Goal: Information Seeking & Learning: Find specific fact

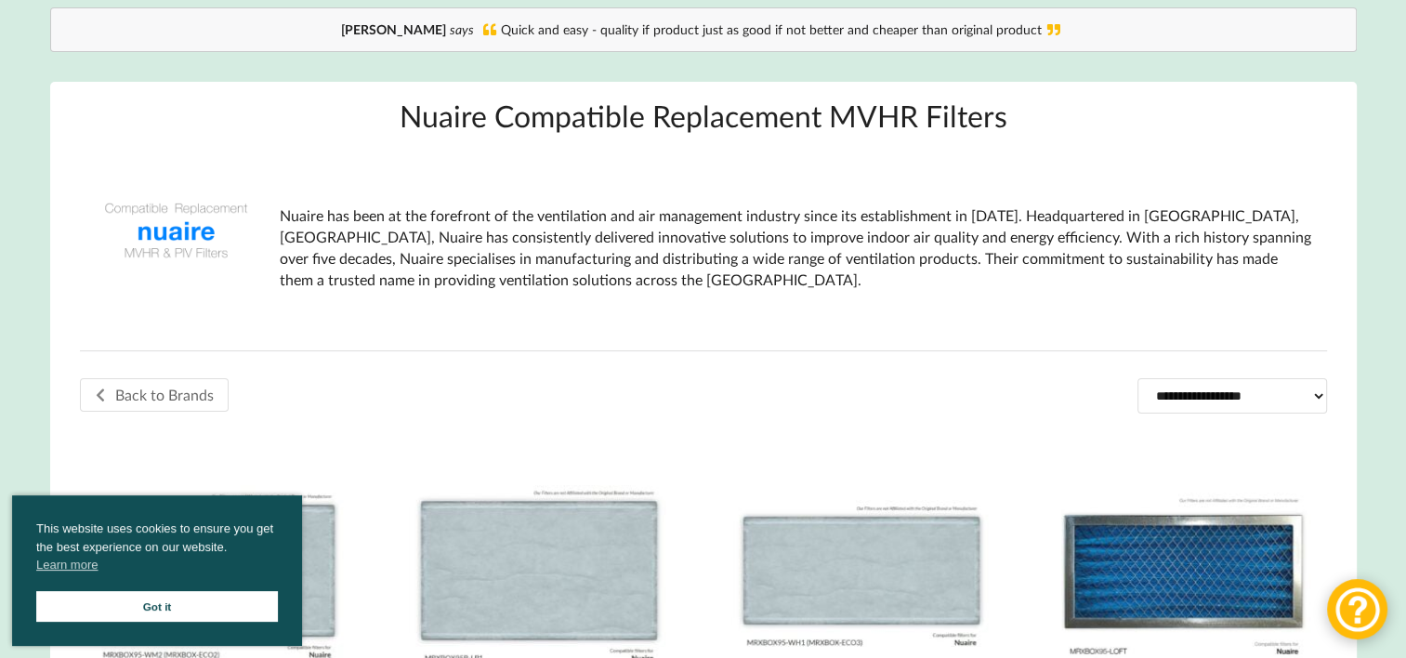
scroll to position [309, 0]
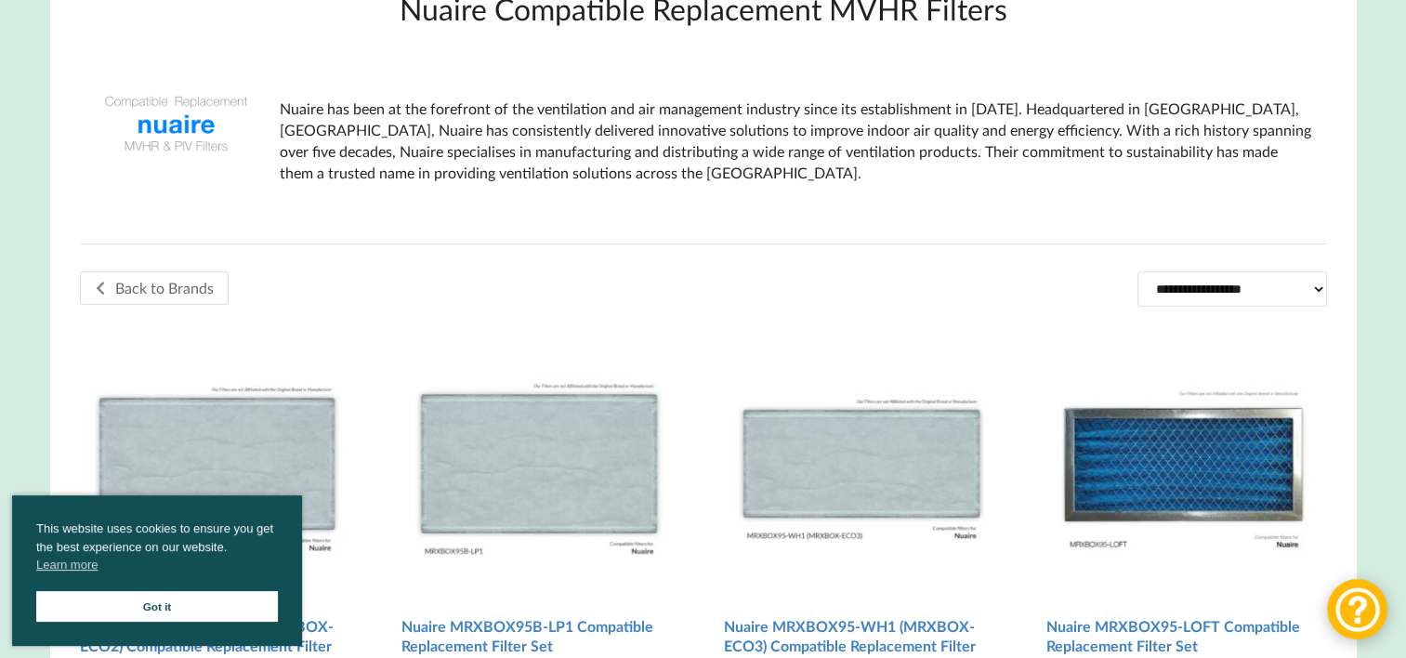
click at [138, 605] on link "Got it" at bounding box center [157, 606] width 242 height 31
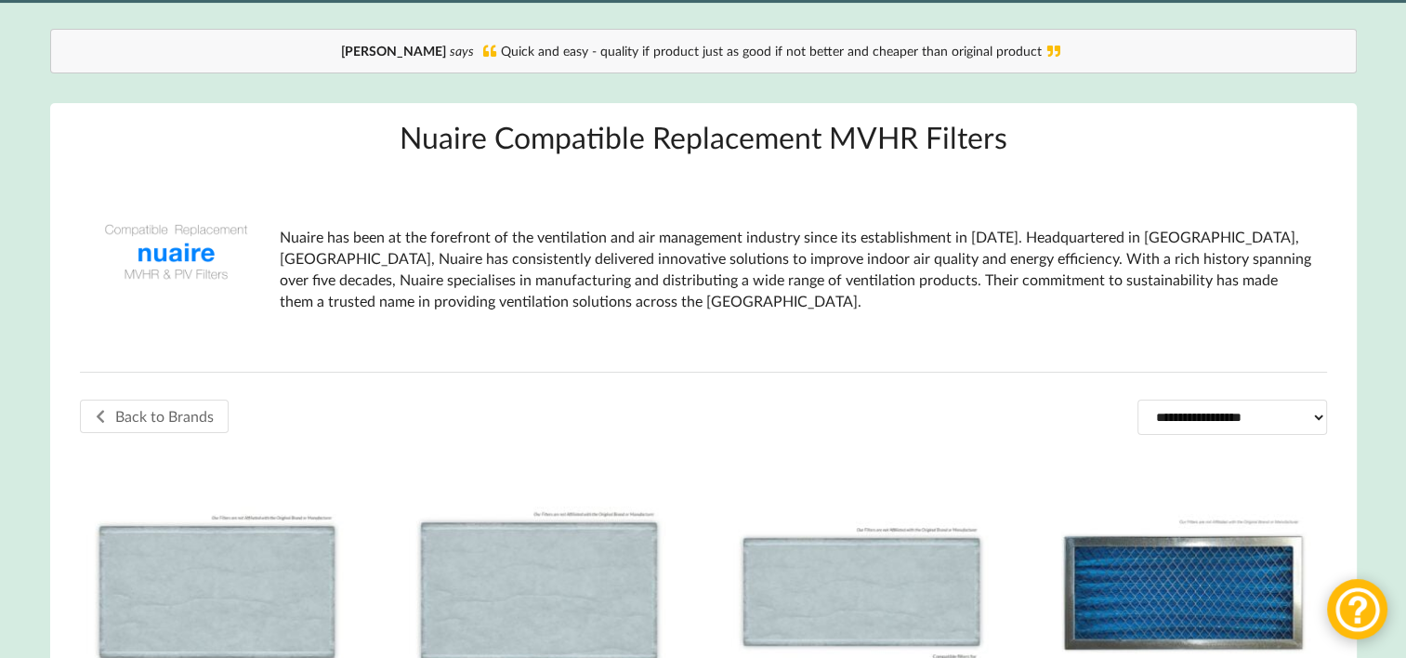
scroll to position [0, 0]
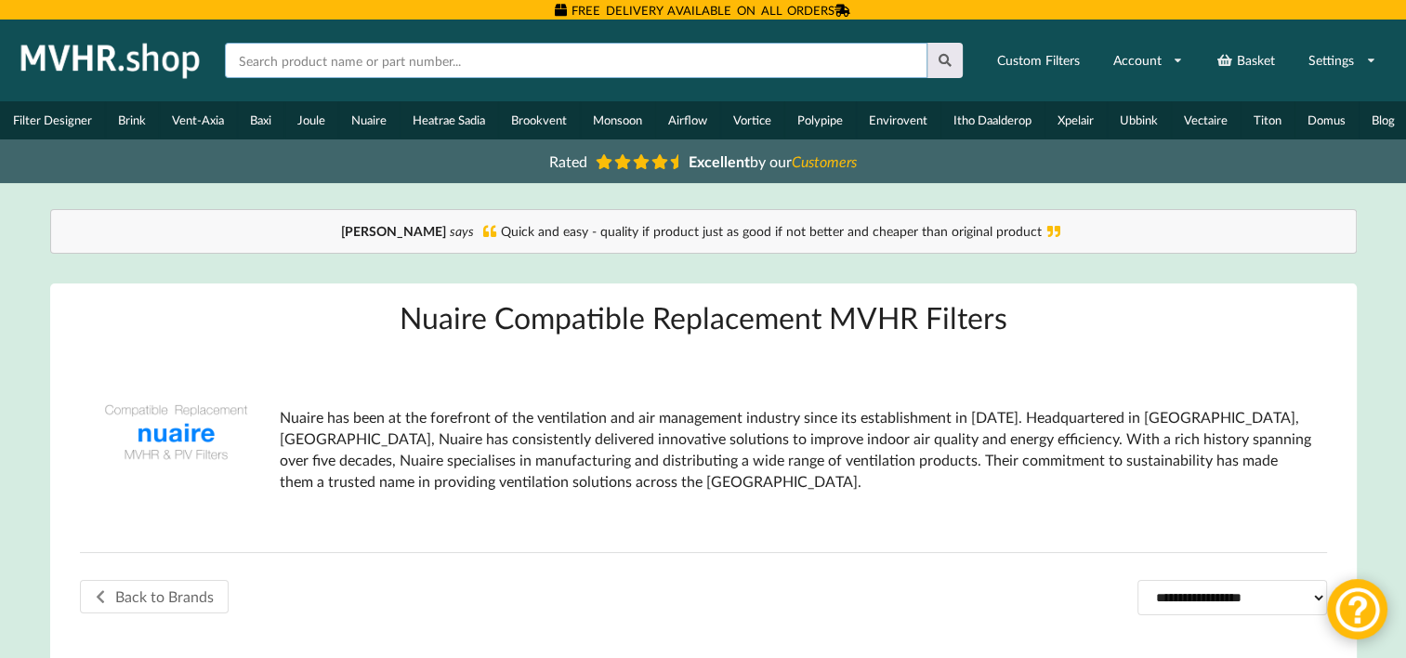
click at [570, 63] on input "text" at bounding box center [576, 60] width 703 height 35
type input "594*292*45"
click at [928, 43] on button at bounding box center [946, 60] width 36 height 35
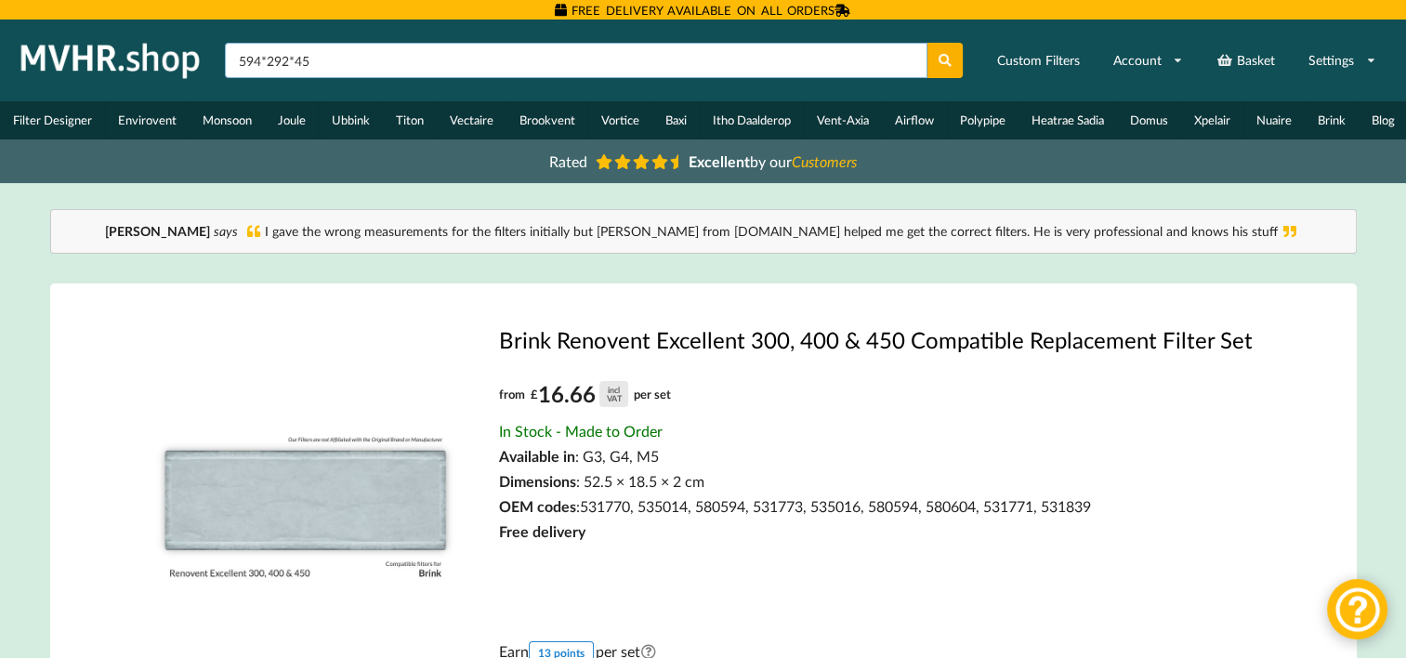
click at [263, 59] on input "594*292*45" at bounding box center [576, 60] width 703 height 35
type input "59.4 x 29,2 x 4,5"
click at [928, 43] on button at bounding box center [946, 60] width 36 height 35
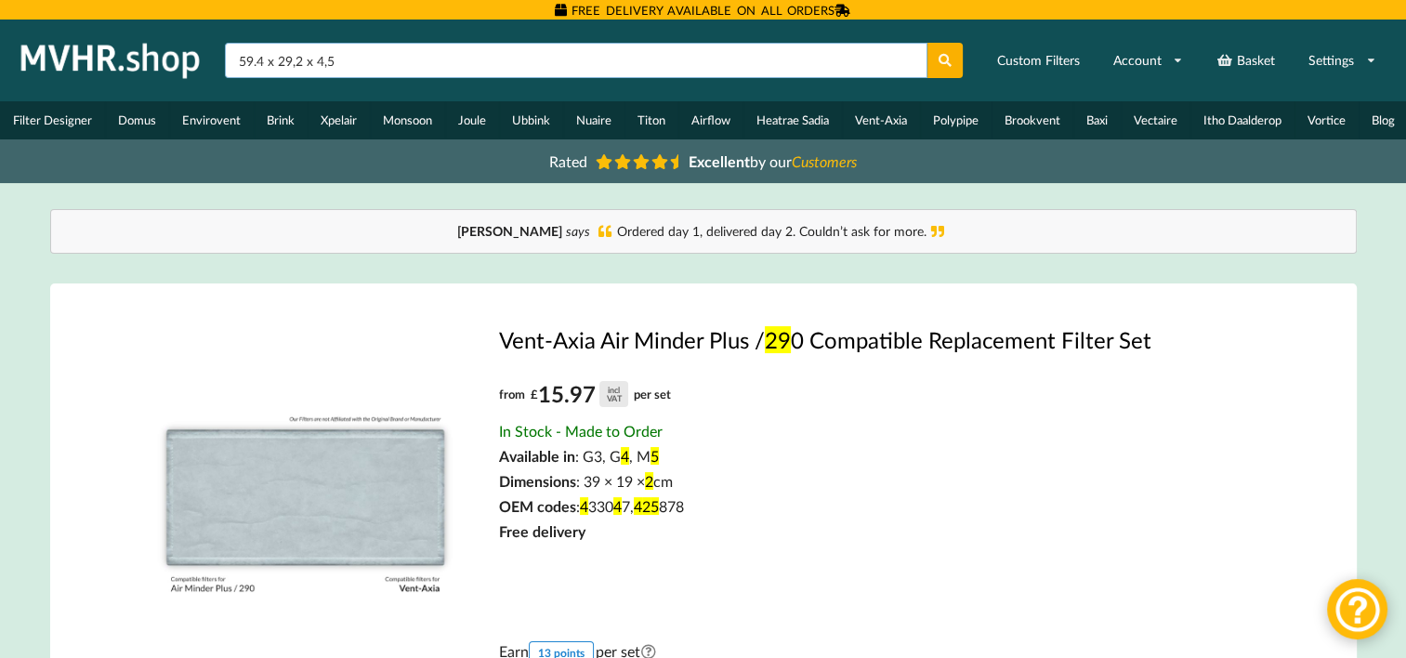
click at [380, 67] on input "59.4 x 29,2 x 4,5" at bounding box center [576, 60] width 703 height 35
type input "59.4 x 29,2"
click at [928, 43] on button at bounding box center [946, 60] width 36 height 35
